Goal: Task Accomplishment & Management: Use online tool/utility

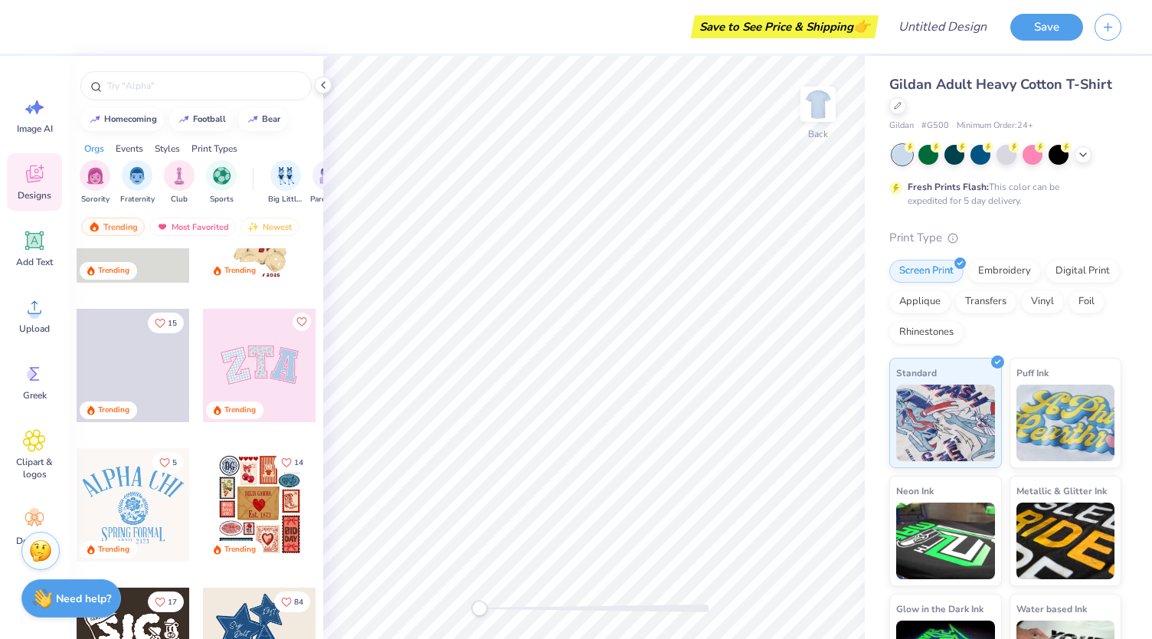
scroll to position [79, 0]
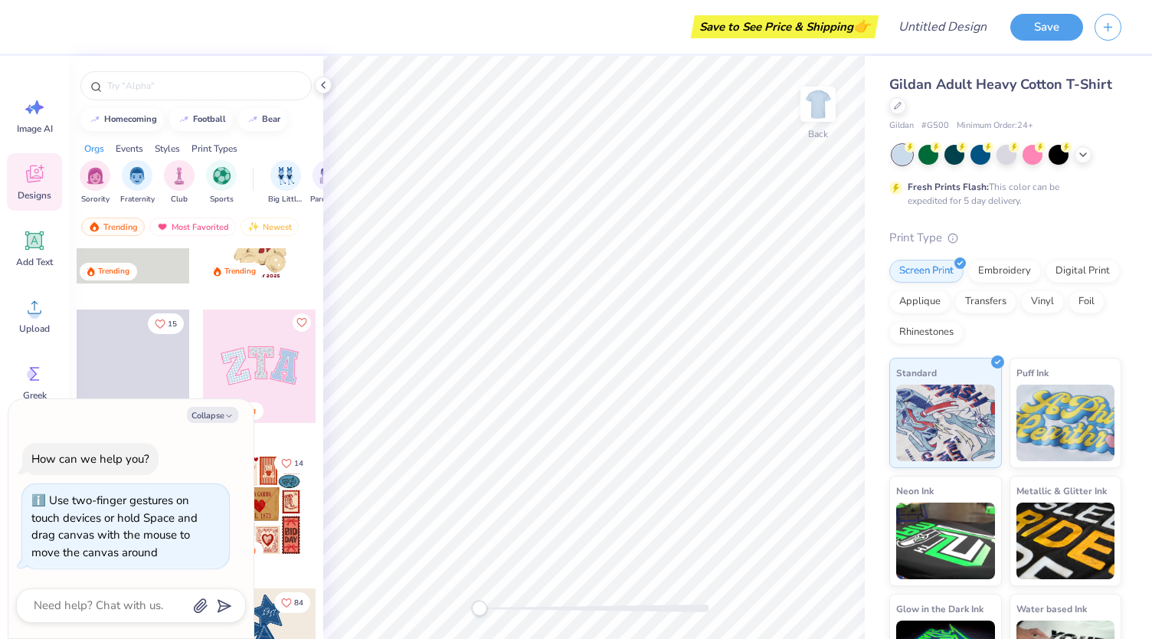
click at [475, 606] on div "Accessibility label" at bounding box center [479, 607] width 15 height 15
click at [218, 417] on button "Collapse" at bounding box center [212, 415] width 51 height 16
type textarea "x"
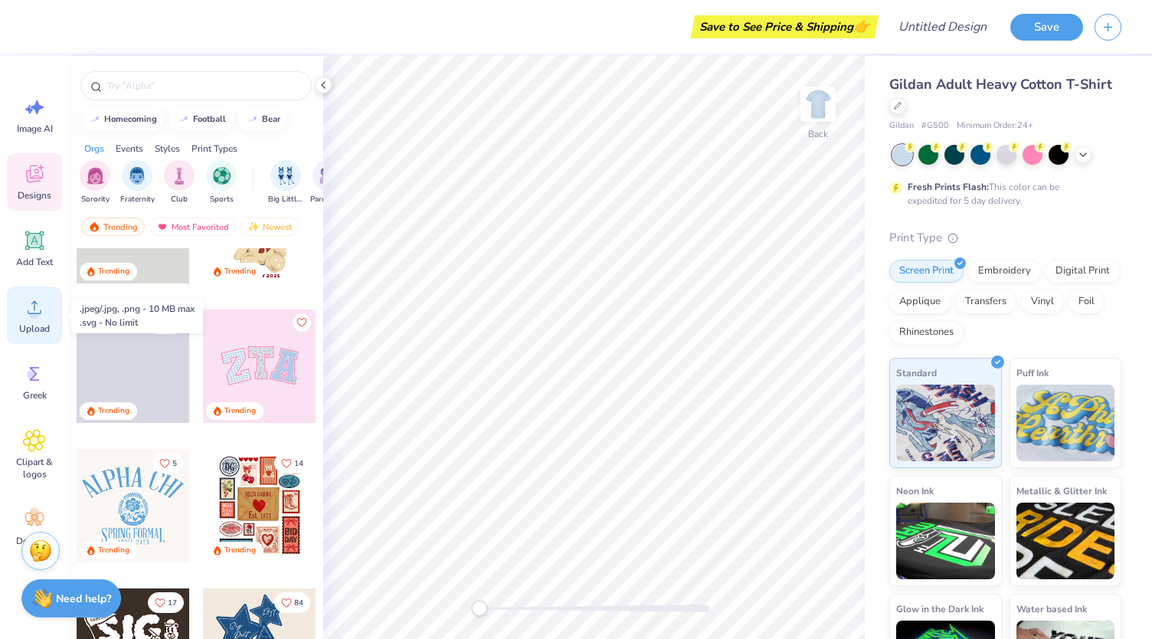
click at [18, 319] on div "Upload" at bounding box center [34, 314] width 55 height 57
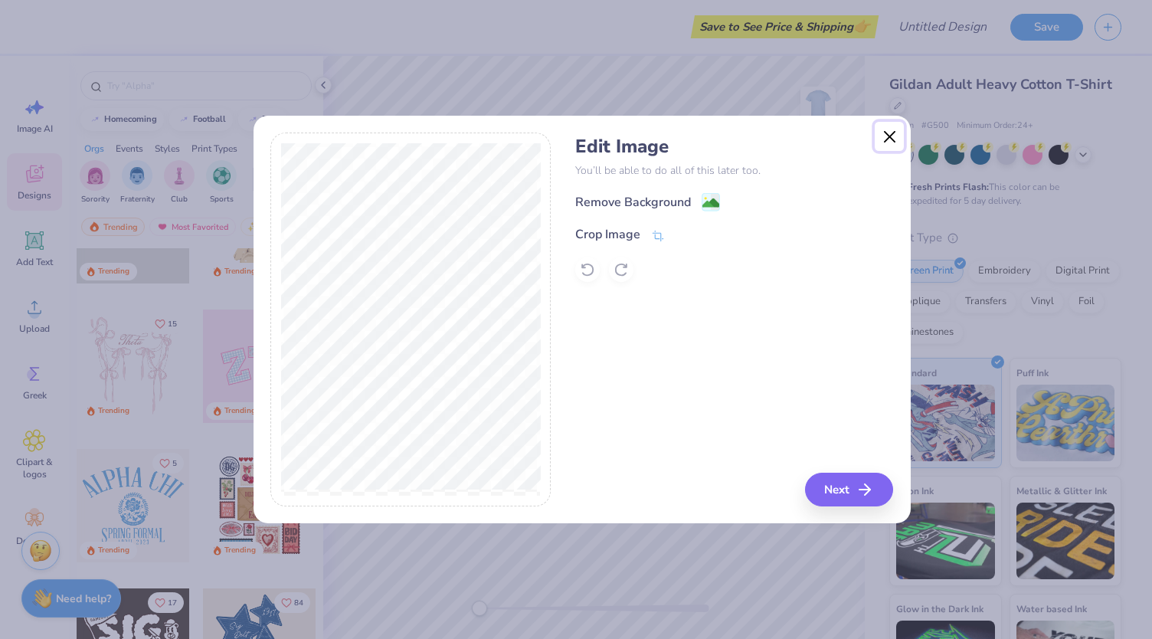
click at [884, 141] on button "Close" at bounding box center [889, 136] width 29 height 29
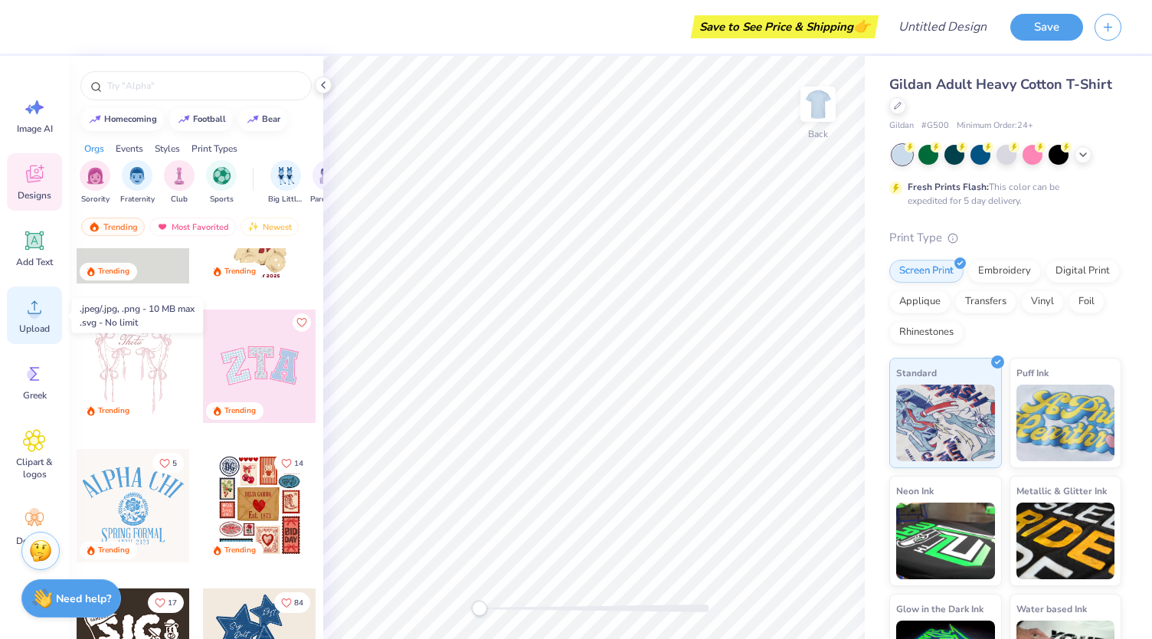
click at [38, 315] on circle at bounding box center [34, 313] width 11 height 11
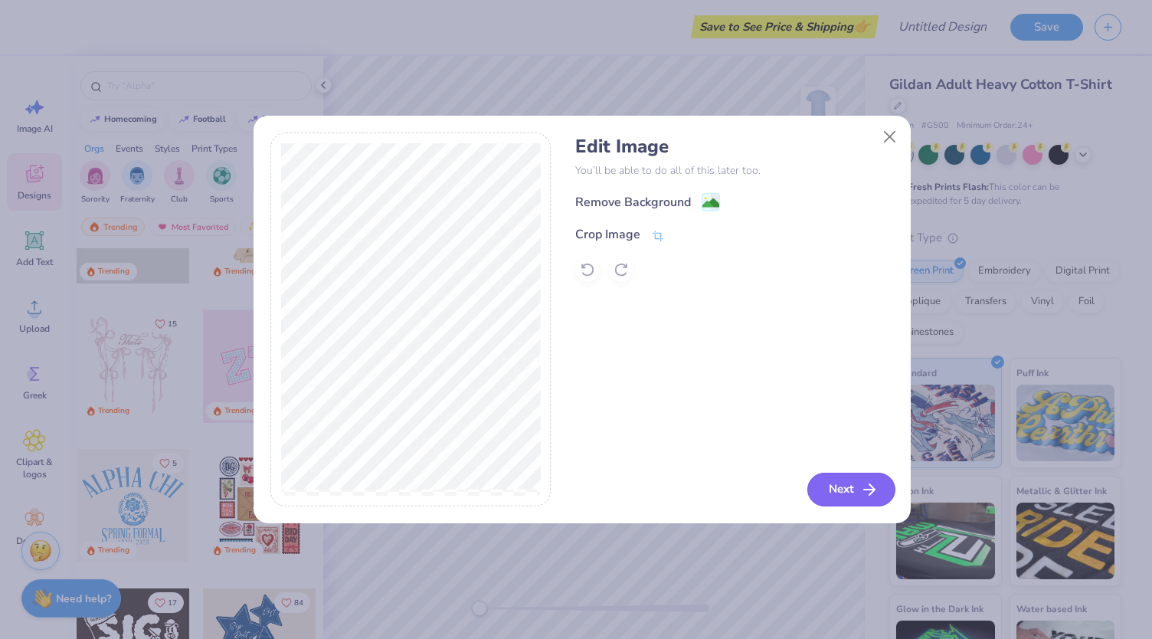
click at [845, 489] on button "Next" at bounding box center [851, 489] width 88 height 34
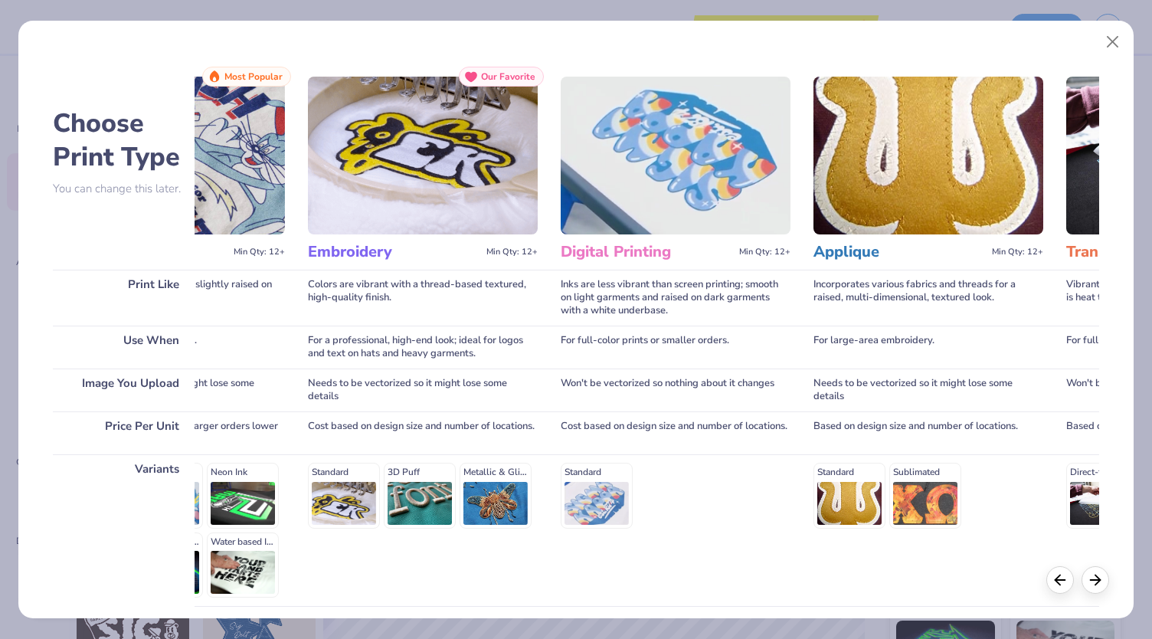
scroll to position [0, 0]
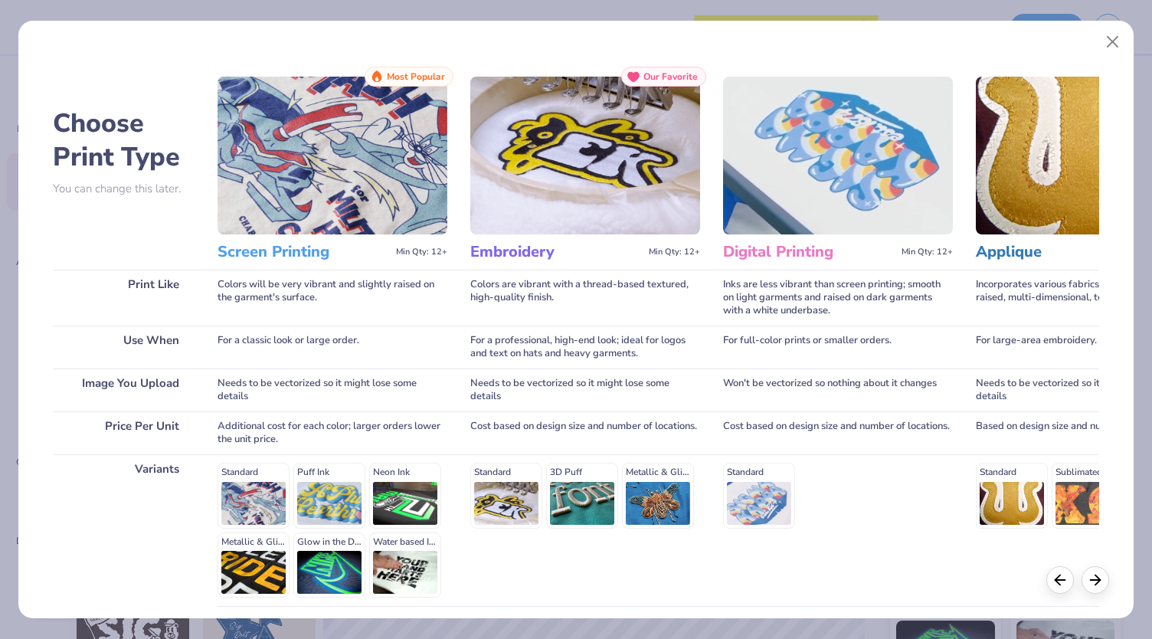
click at [306, 496] on div "Standard Puff Ink Neon Ink Metallic & Glitter Ink Glow in the Dark Ink Water ba…" at bounding box center [332, 530] width 230 height 135
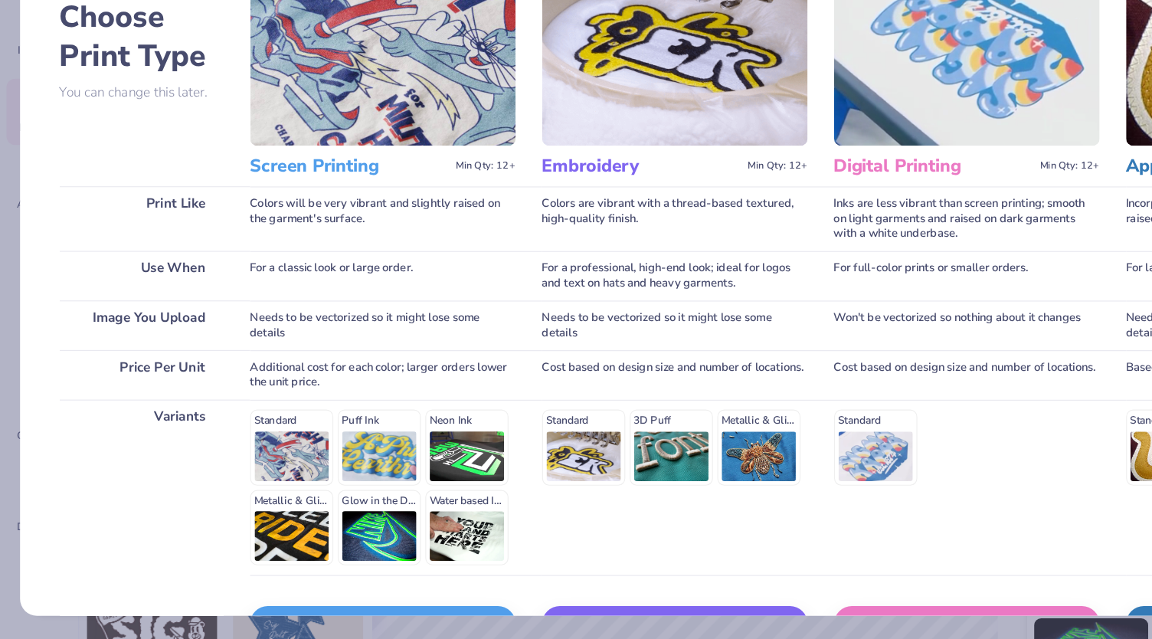
click at [315, 191] on img at bounding box center [332, 133] width 230 height 158
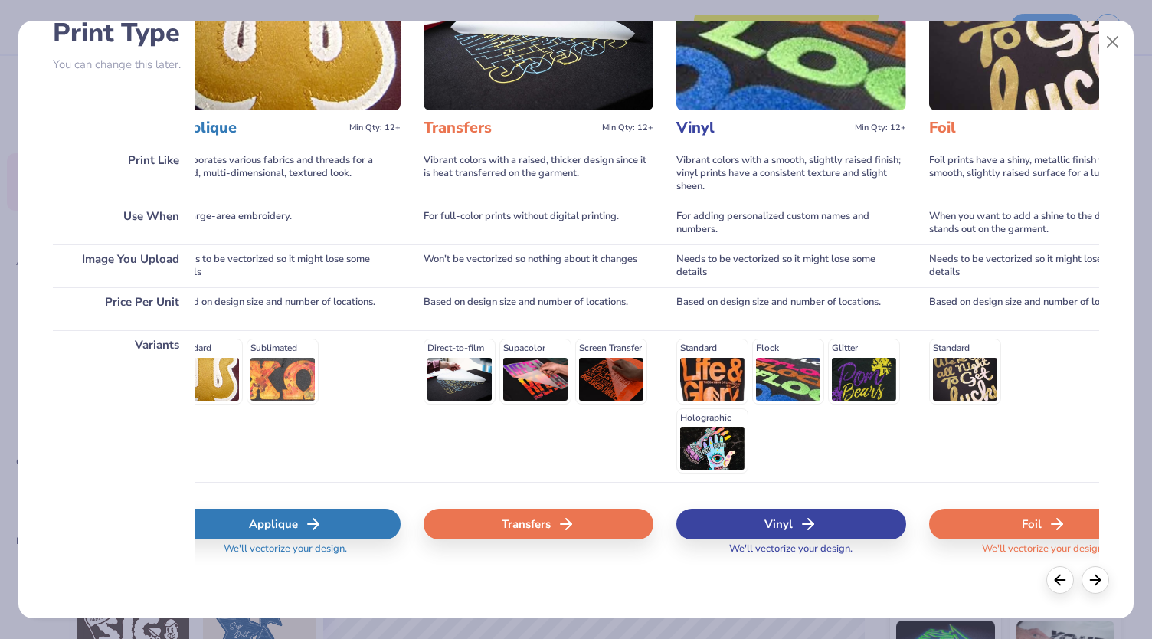
scroll to position [0, 803]
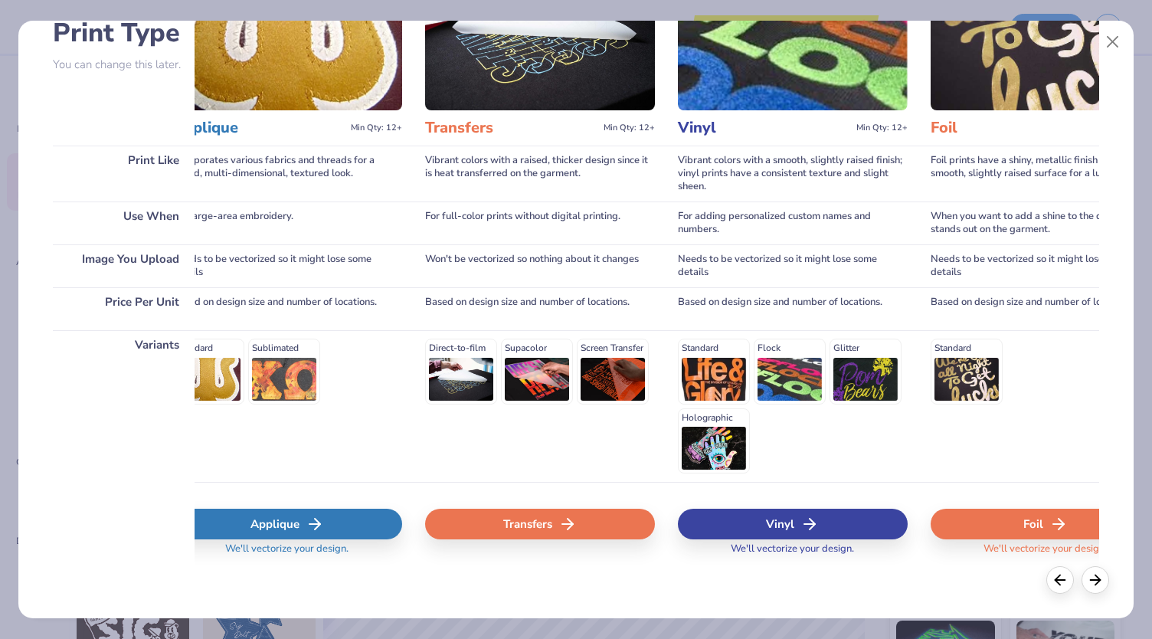
click at [505, 525] on div "Transfers" at bounding box center [540, 523] width 230 height 31
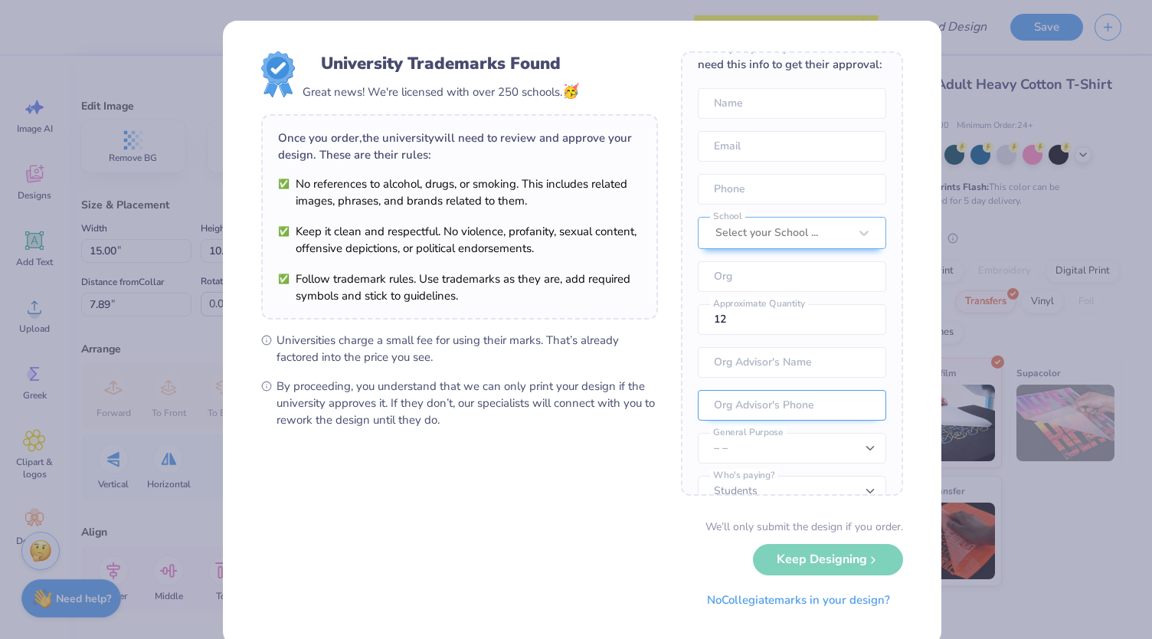
scroll to position [0, 0]
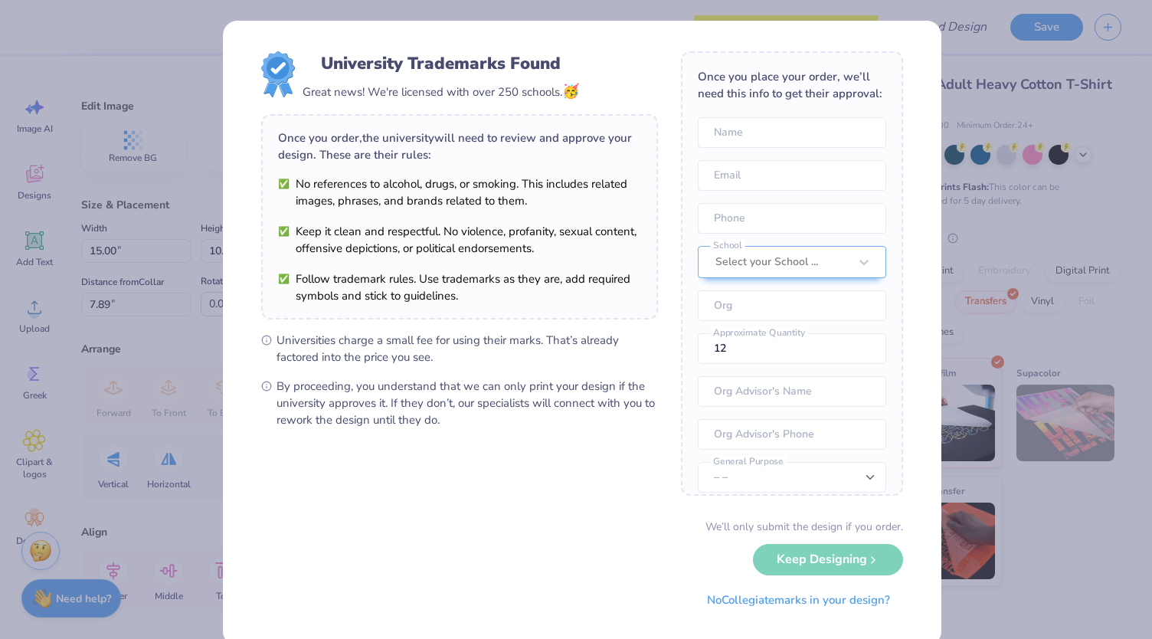
click at [829, 562] on div "We’ll only submit the design if you order. Keep Designing No Collegiate marks i…" at bounding box center [582, 566] width 642 height 96
click at [769, 606] on button "No Collegiate marks in your design?" at bounding box center [798, 595] width 209 height 31
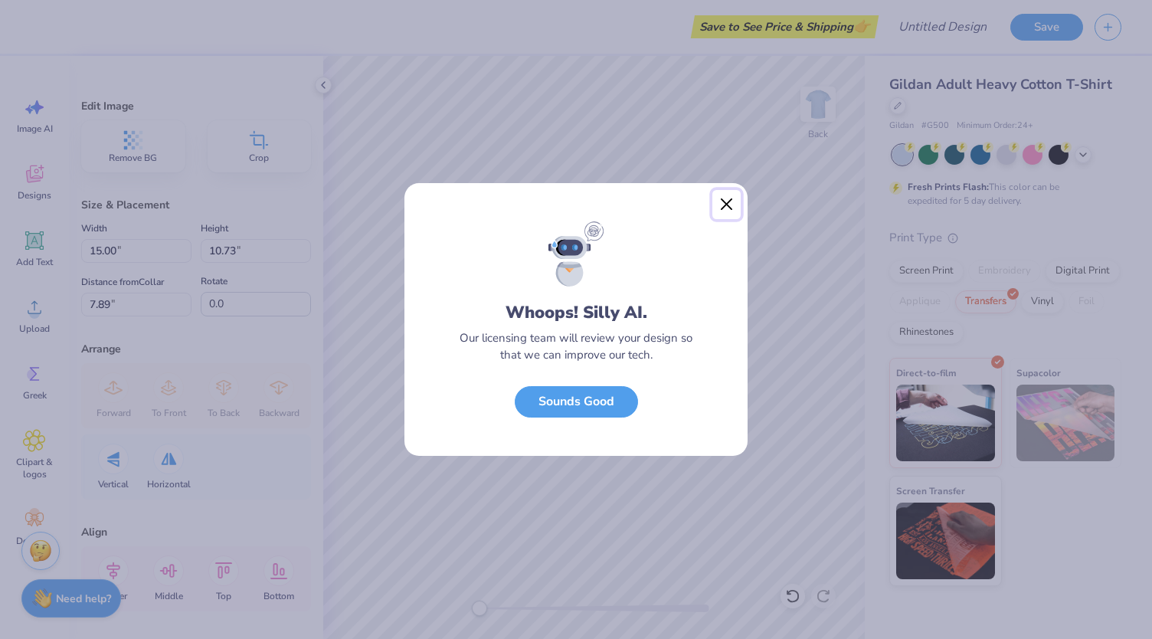
click at [726, 207] on button "Close" at bounding box center [726, 204] width 29 height 29
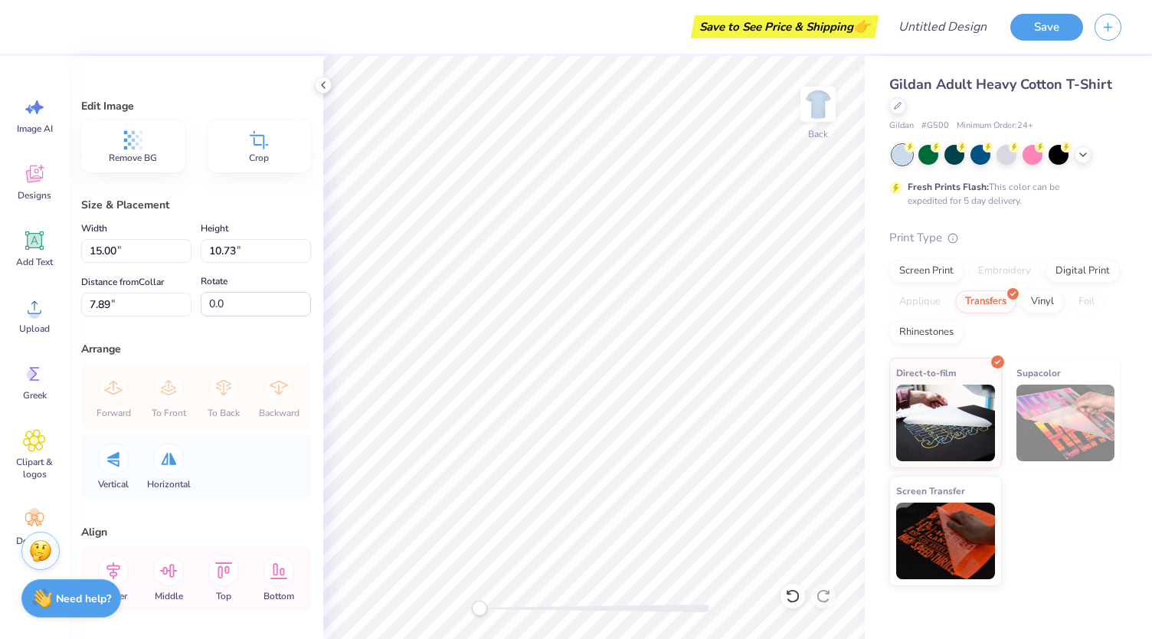
type input "4.67"
type input "3.34"
type input "15.27"
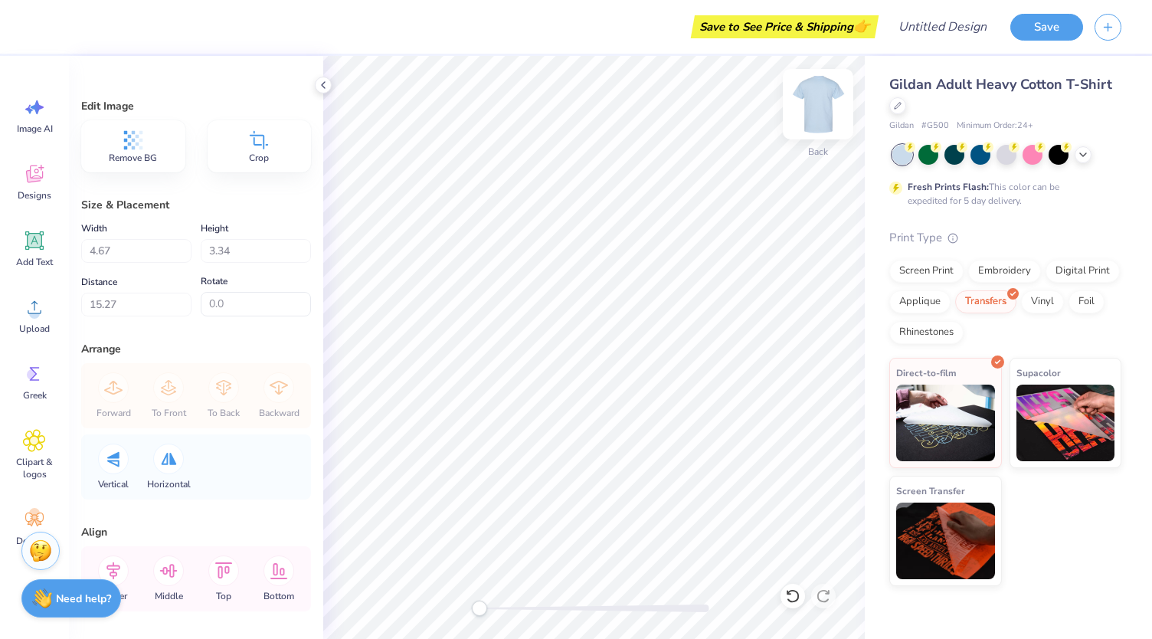
click at [825, 103] on img at bounding box center [817, 104] width 61 height 61
click at [41, 306] on icon at bounding box center [34, 307] width 23 height 23
